Goal: Task Accomplishment & Management: Use online tool/utility

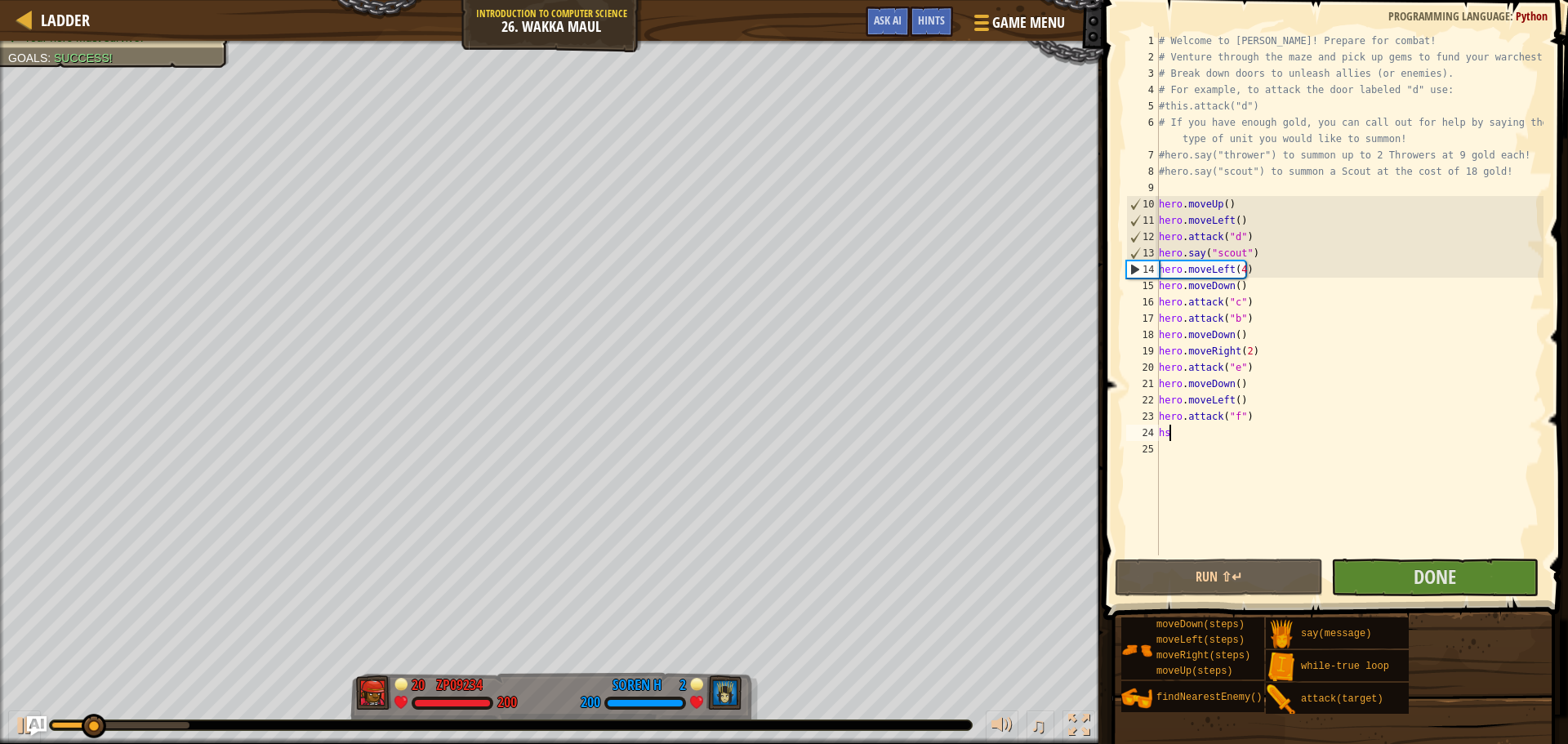
click at [1185, 437] on div "# Welcome to [PERSON_NAME]! Prepare for combat! # Venture through the maze and …" at bounding box center [1349, 309] width 388 height 555
type textarea "h"
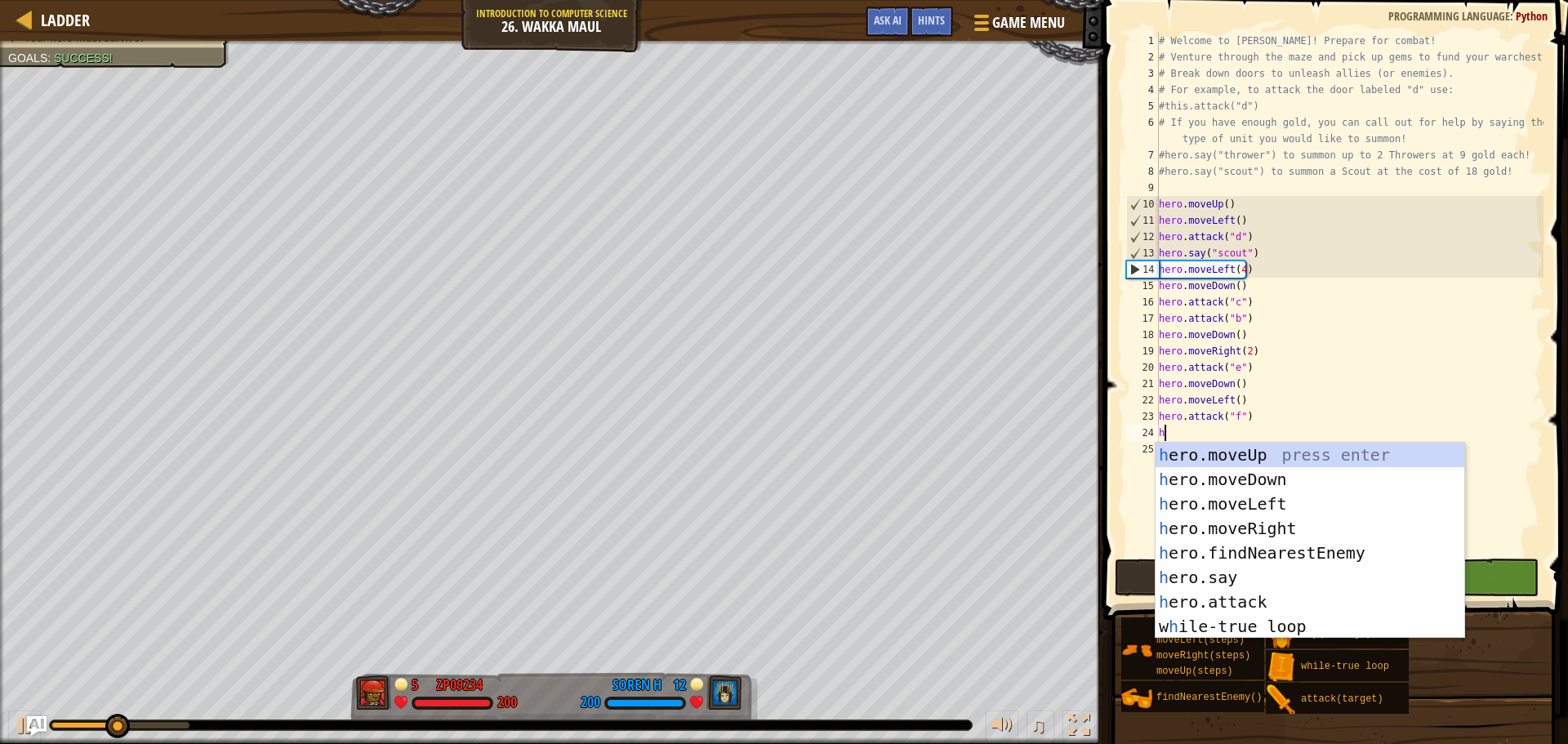
scroll to position [7, 0]
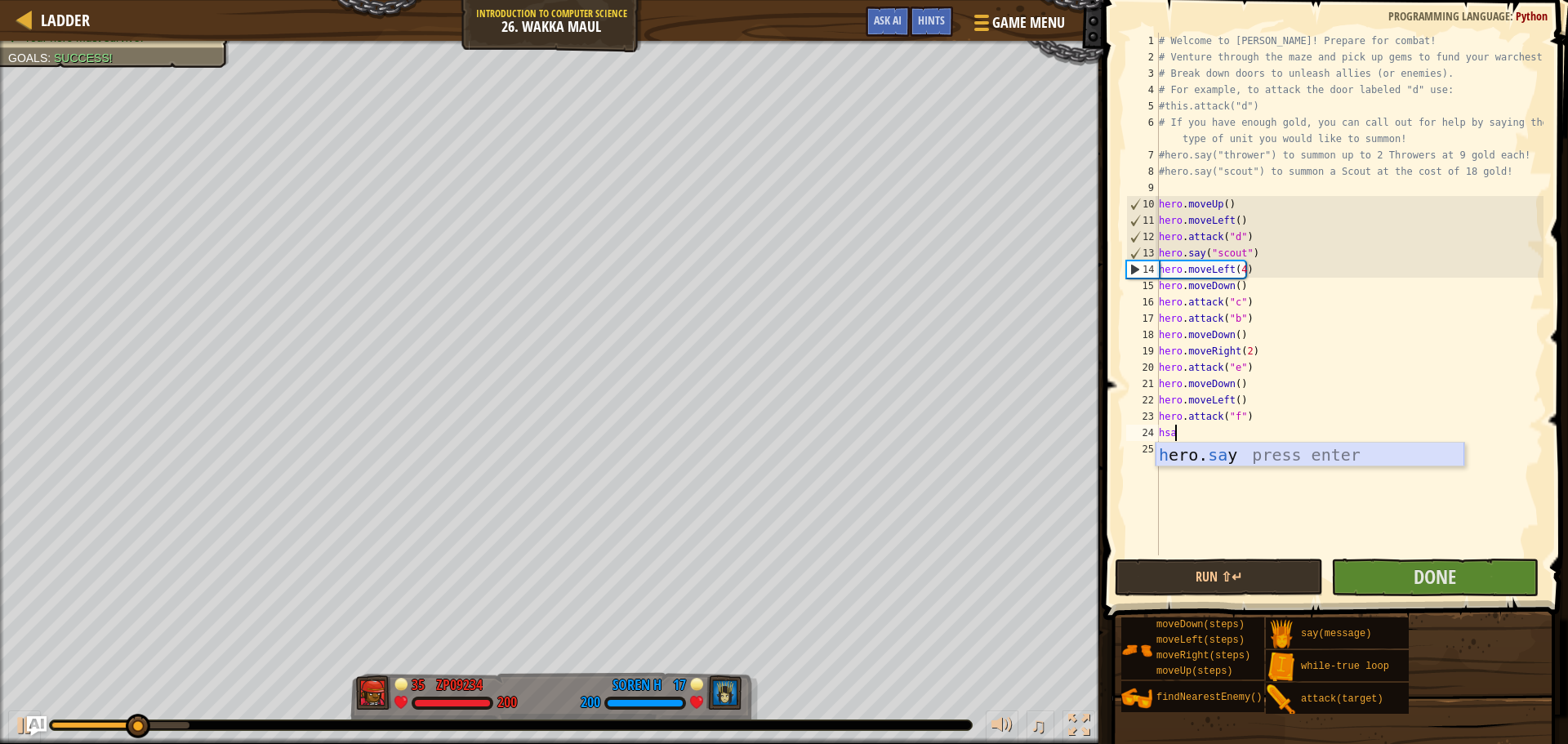
click at [1268, 459] on div "h ero. sa y press enter" at bounding box center [1309, 480] width 308 height 74
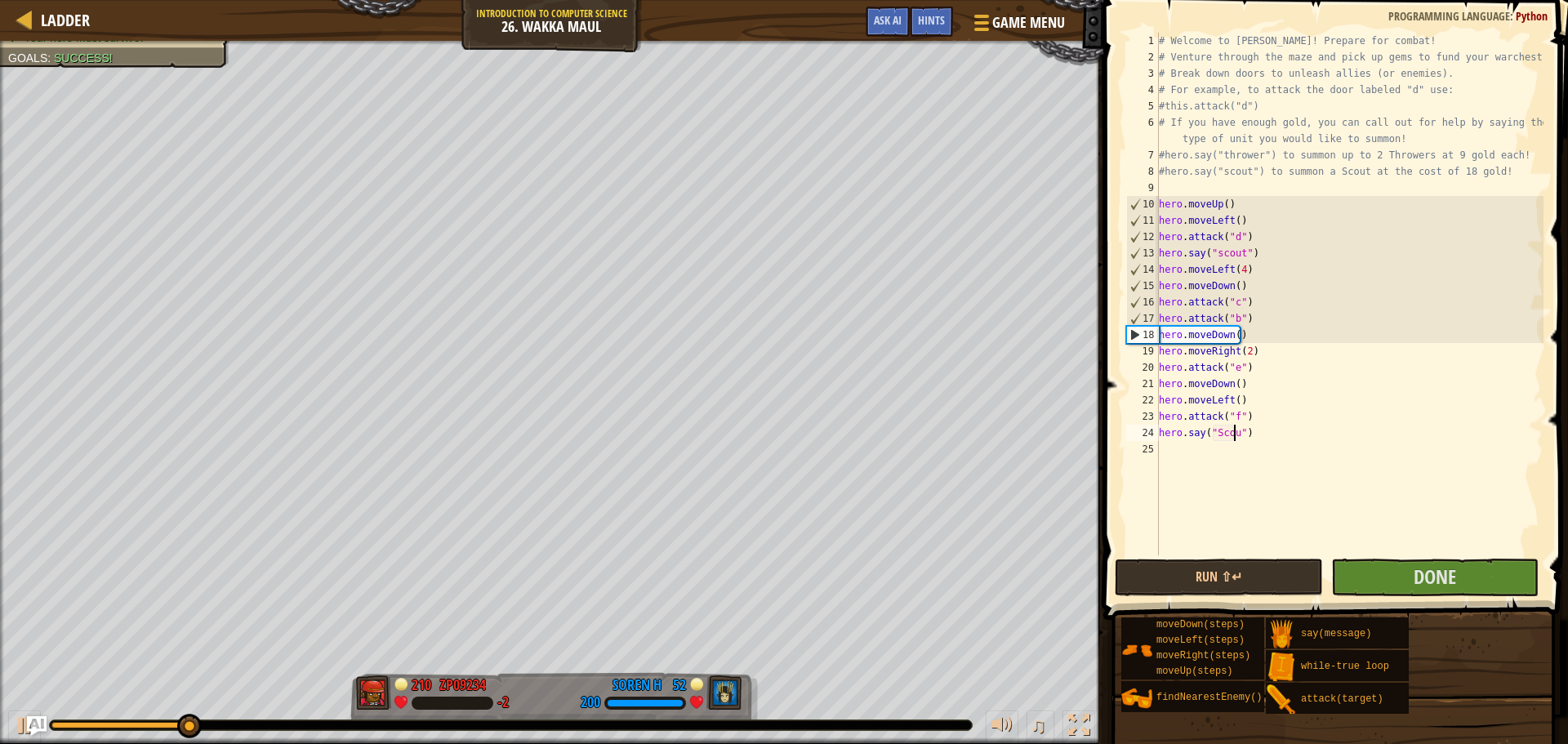
scroll to position [7, 6]
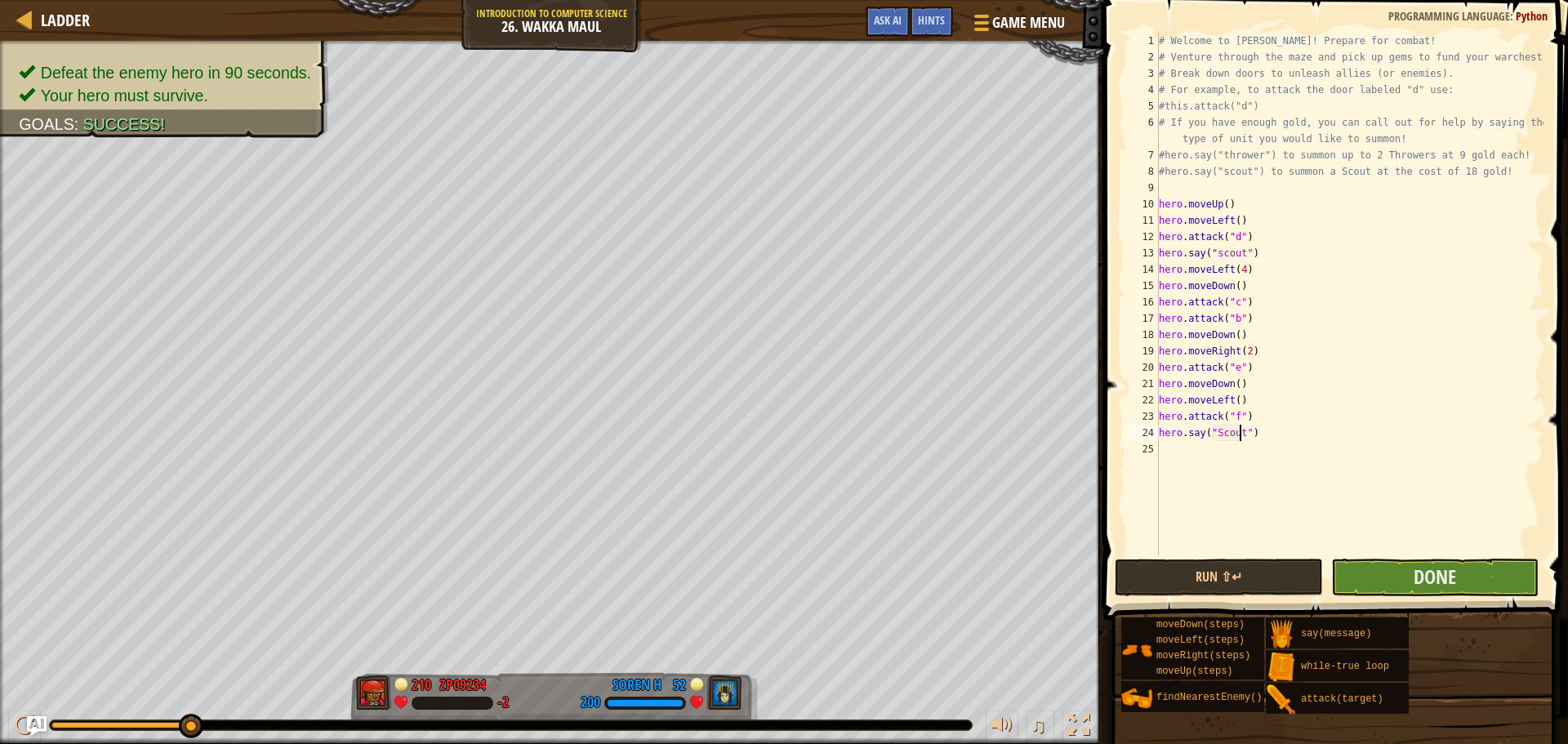
type textarea "hero.say("Scout")"
click at [1370, 578] on button "Done" at bounding box center [1434, 577] width 207 height 38
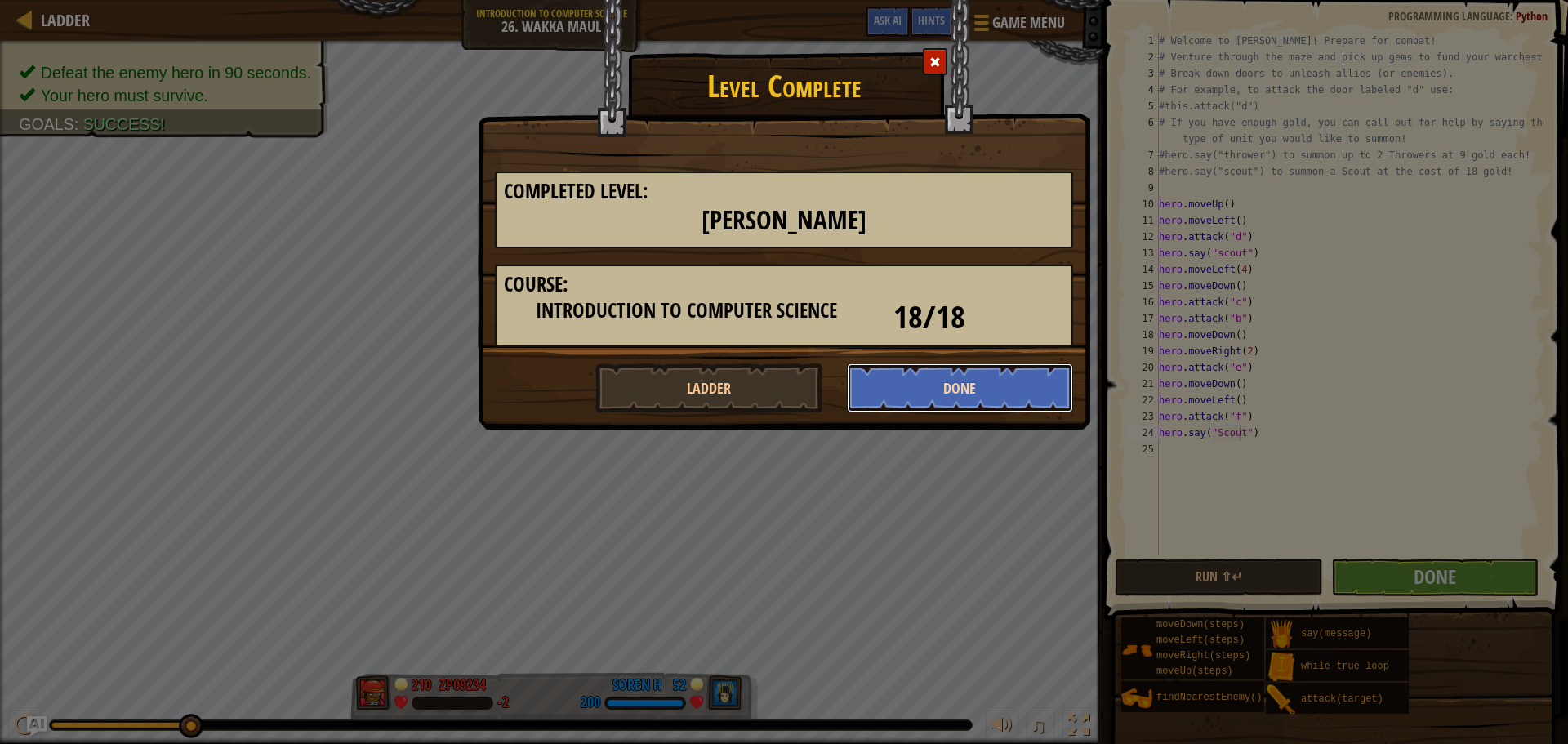
click at [1011, 384] on button "Done" at bounding box center [960, 388] width 227 height 49
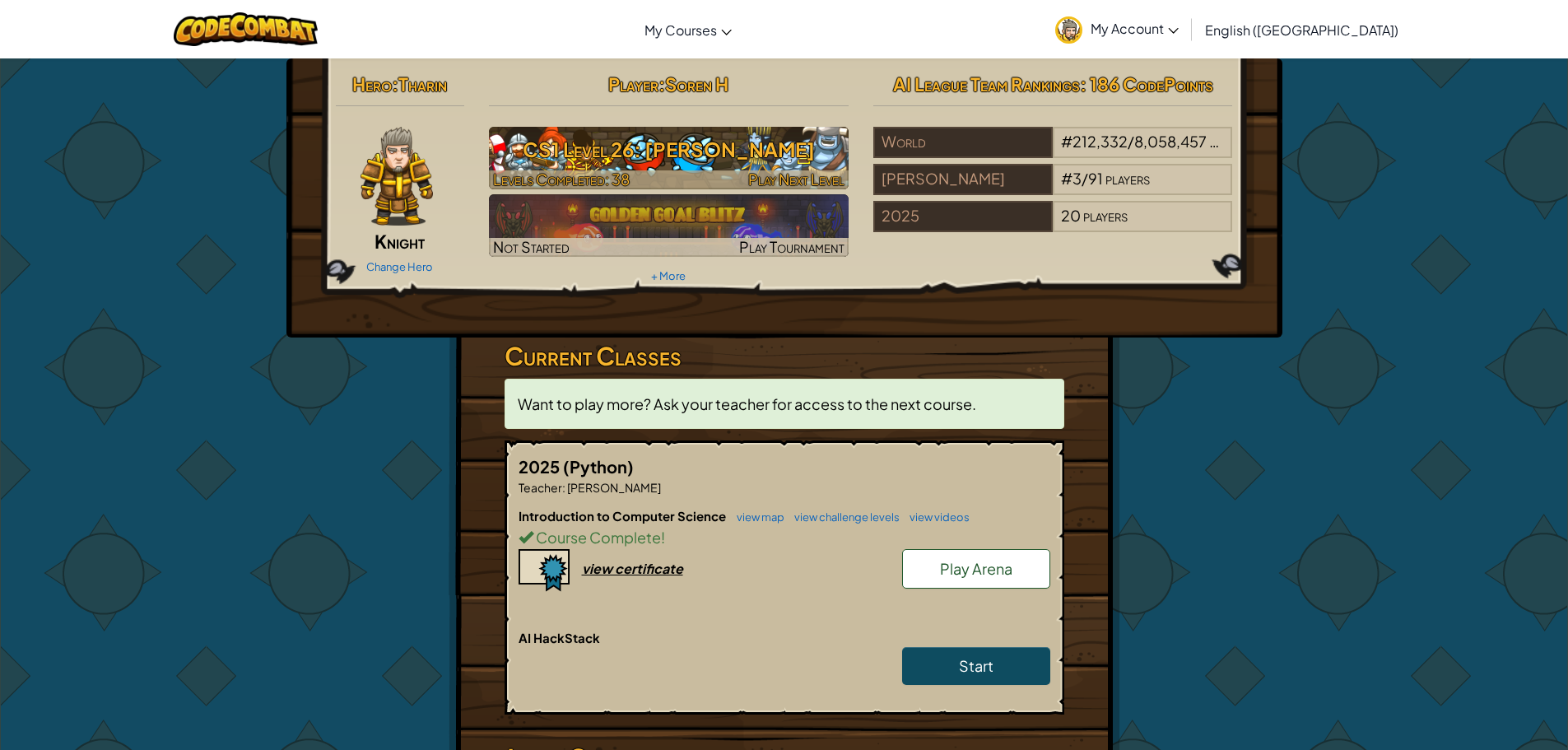
click at [793, 179] on span "Play Next Level" at bounding box center [796, 179] width 96 height 19
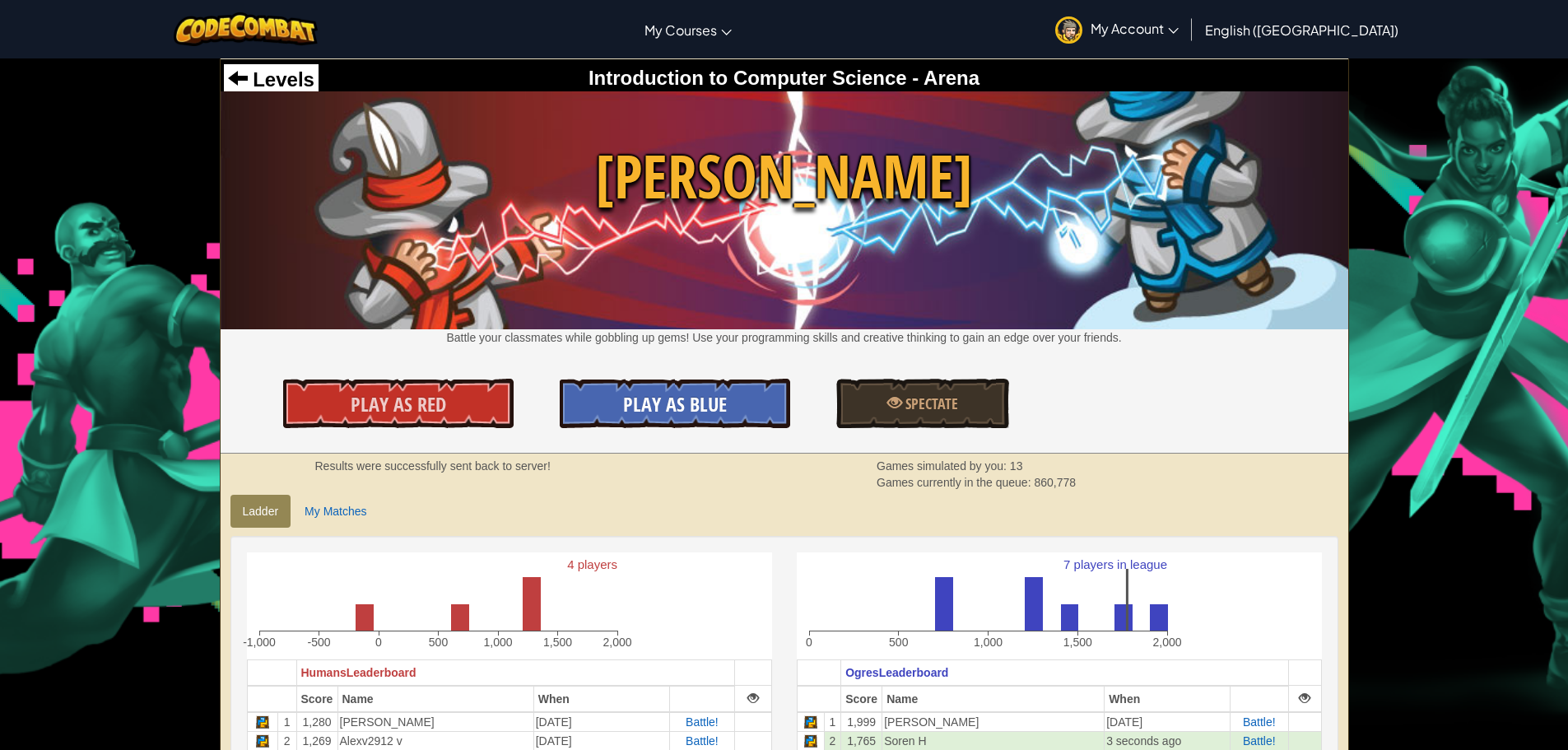
click at [756, 395] on link "Play As Blue" at bounding box center [675, 403] width 230 height 49
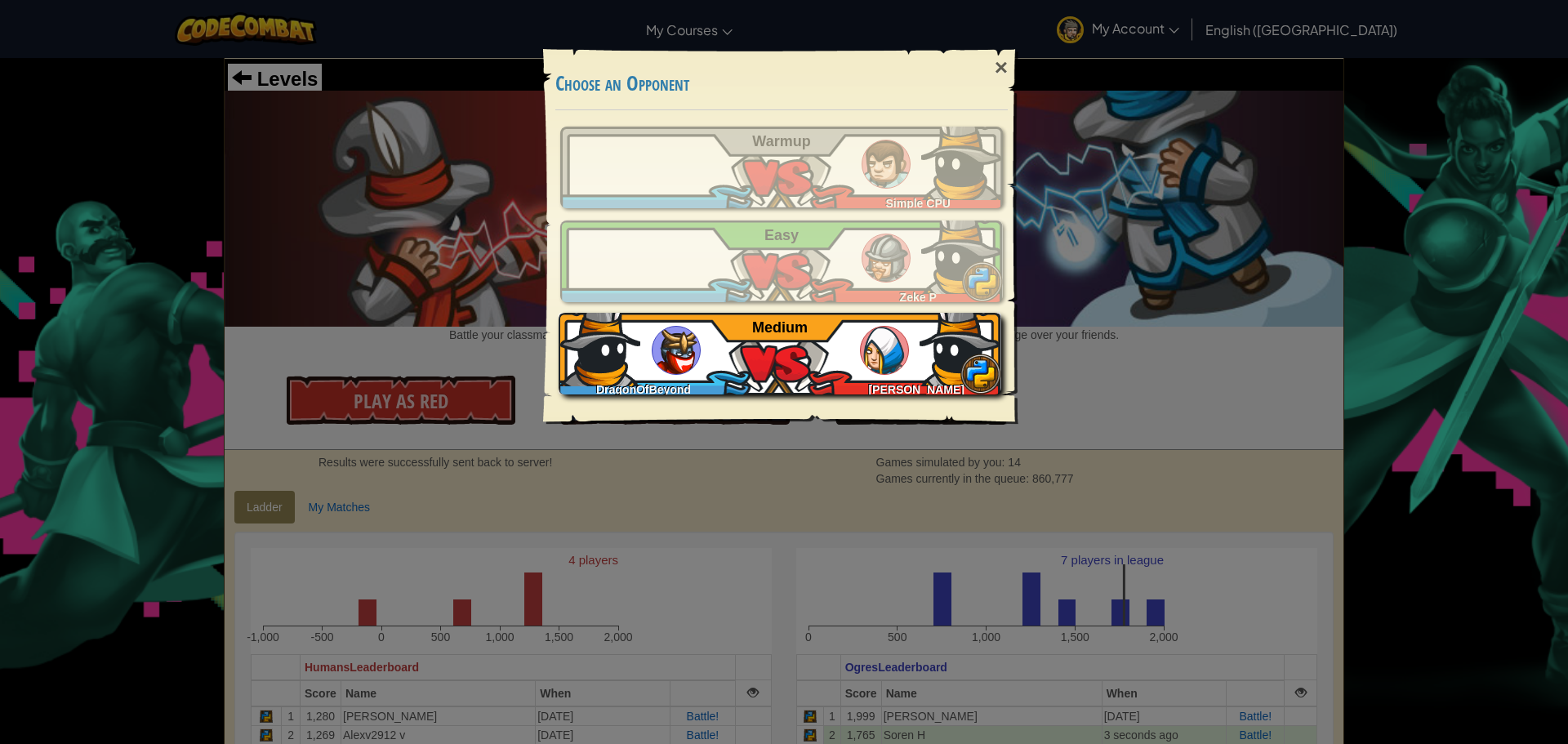
click at [793, 336] on div "DragonOfBeyond [PERSON_NAME] Medium" at bounding box center [780, 354] width 443 height 82
click at [908, 329] on div "DragonOfBeyond [PERSON_NAME] Medium" at bounding box center [780, 354] width 443 height 82
click at [877, 326] on div "DragonOfBeyond [PERSON_NAME] Medium" at bounding box center [780, 354] width 443 height 82
click at [737, 335] on div "DragonOfBeyond [PERSON_NAME] Medium" at bounding box center [780, 354] width 443 height 82
click at [741, 382] on div "DragonOfBeyond [PERSON_NAME] Medium" at bounding box center [780, 354] width 443 height 82
